Goal: Navigation & Orientation: Find specific page/section

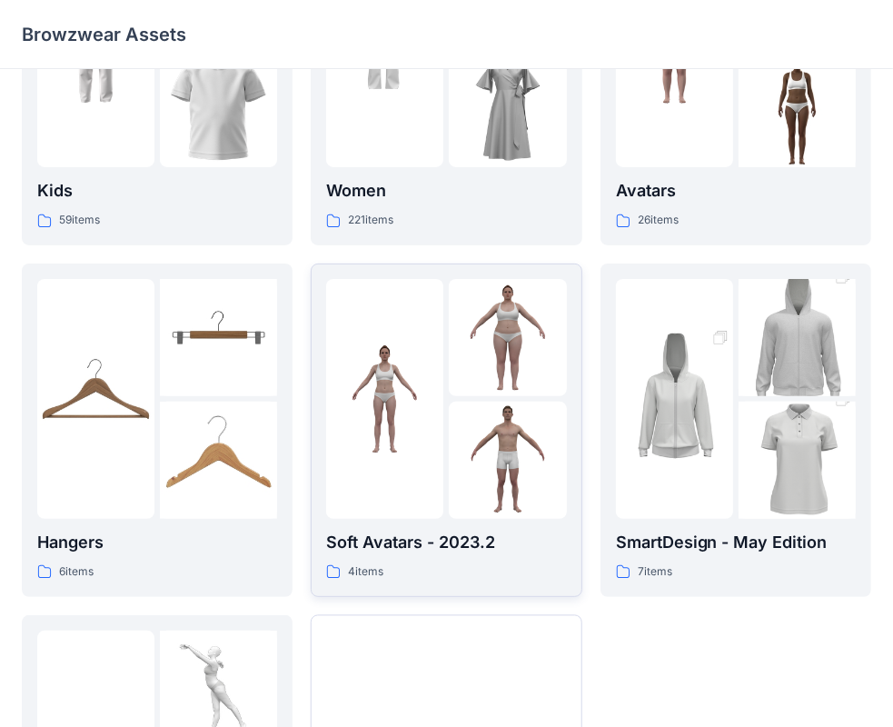
scroll to position [178, 0]
click at [456, 542] on p "Soft Avatars - 2023.2" at bounding box center [446, 543] width 240 height 25
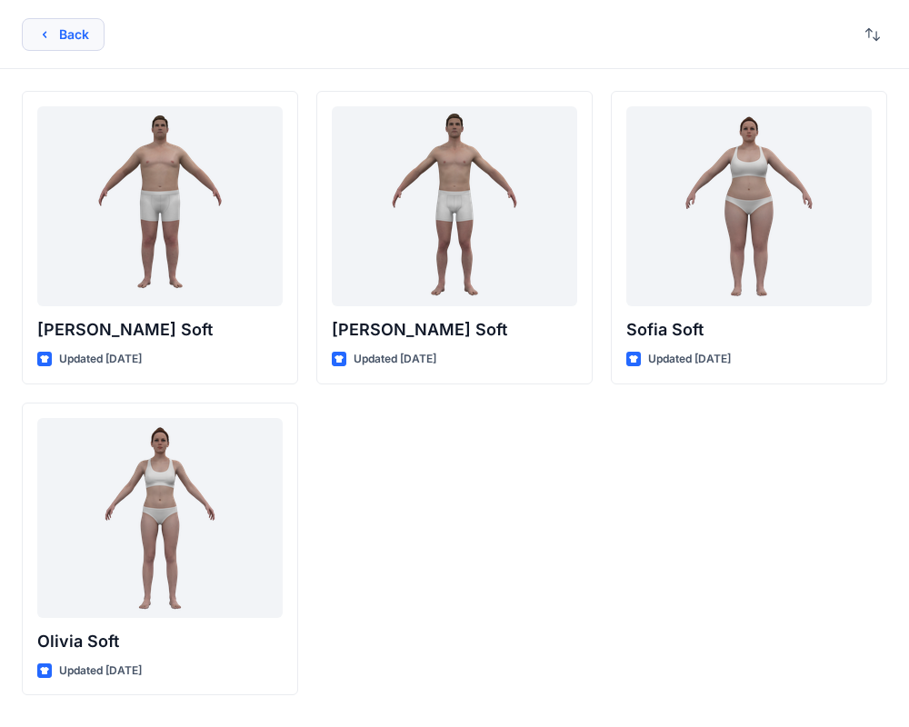
click at [51, 31] on icon "button" at bounding box center [44, 34] width 15 height 15
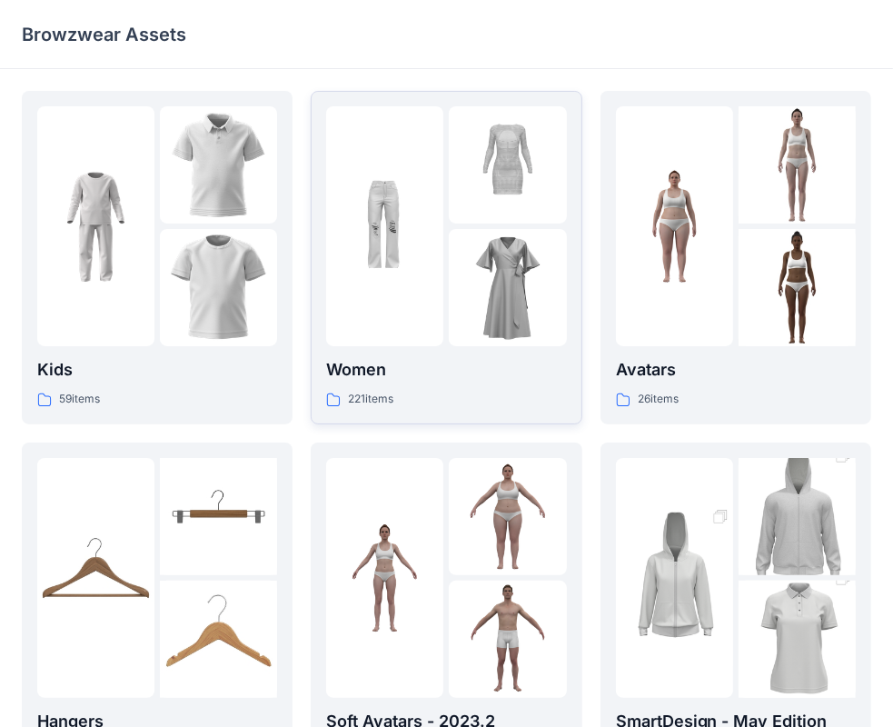
click at [400, 366] on p "Women" at bounding box center [446, 369] width 240 height 25
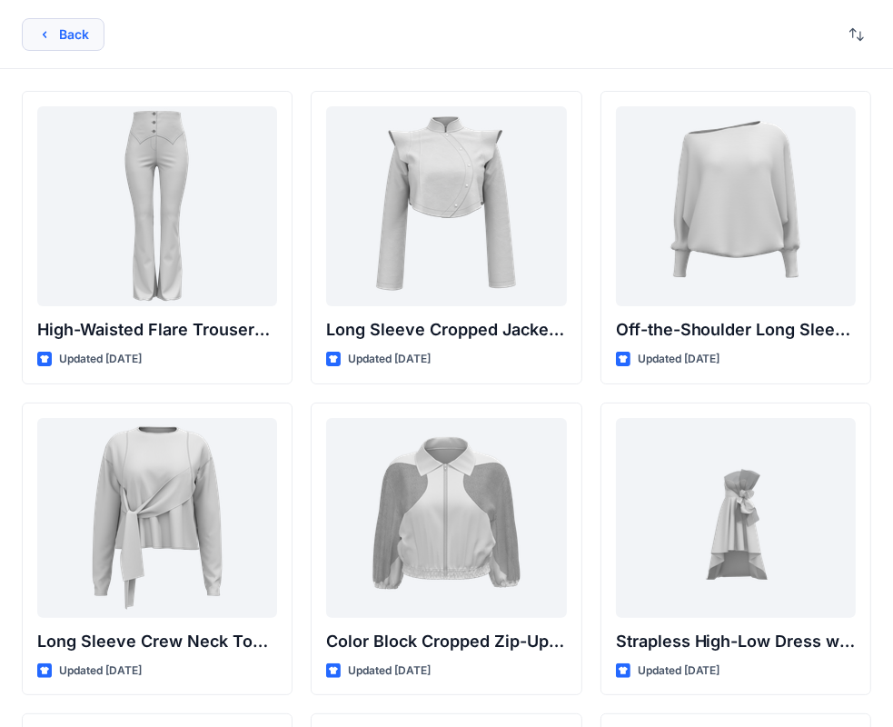
click at [45, 30] on icon "button" at bounding box center [44, 34] width 15 height 15
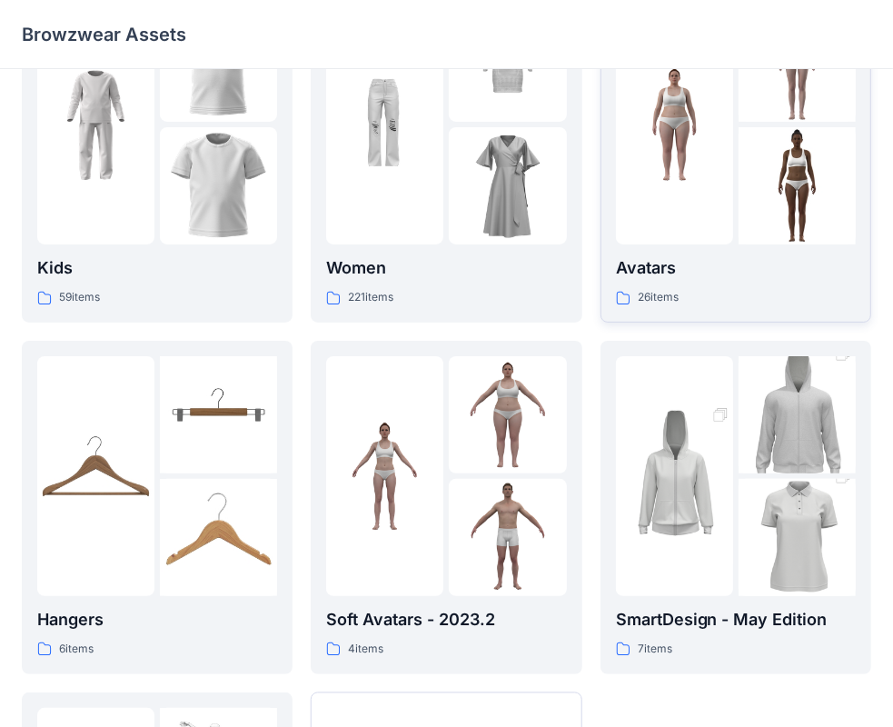
scroll to position [182, 0]
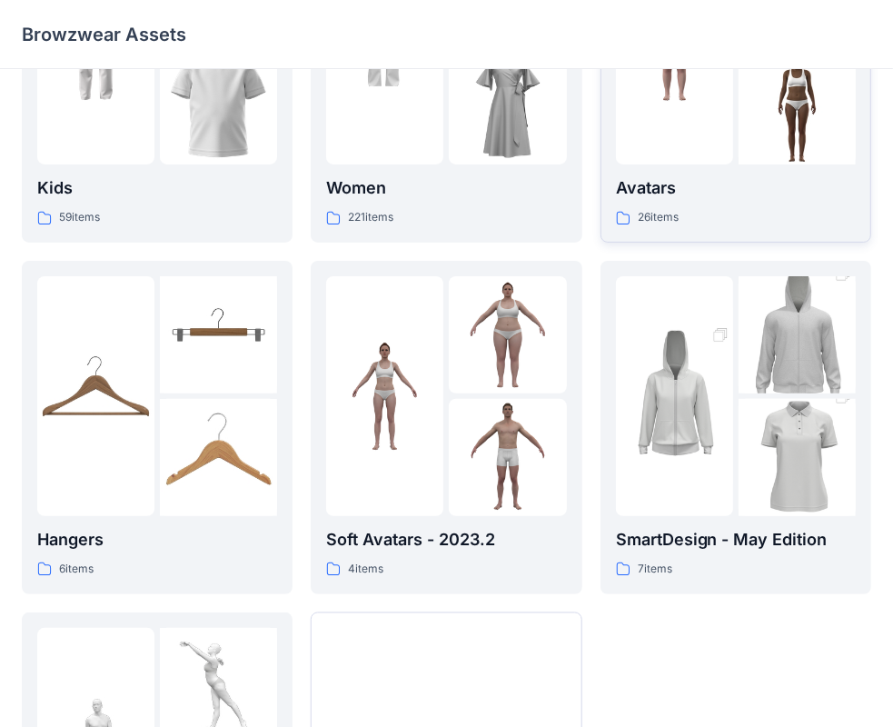
click at [665, 154] on div at bounding box center [674, 45] width 117 height 240
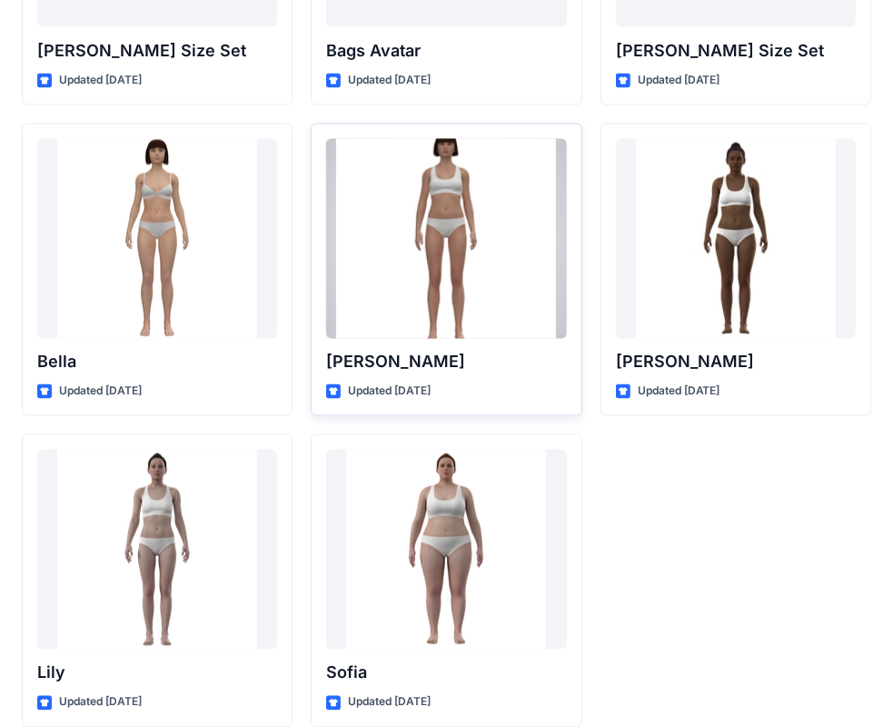
scroll to position [2169, 0]
